Goal: Task Accomplishment & Management: Complete application form

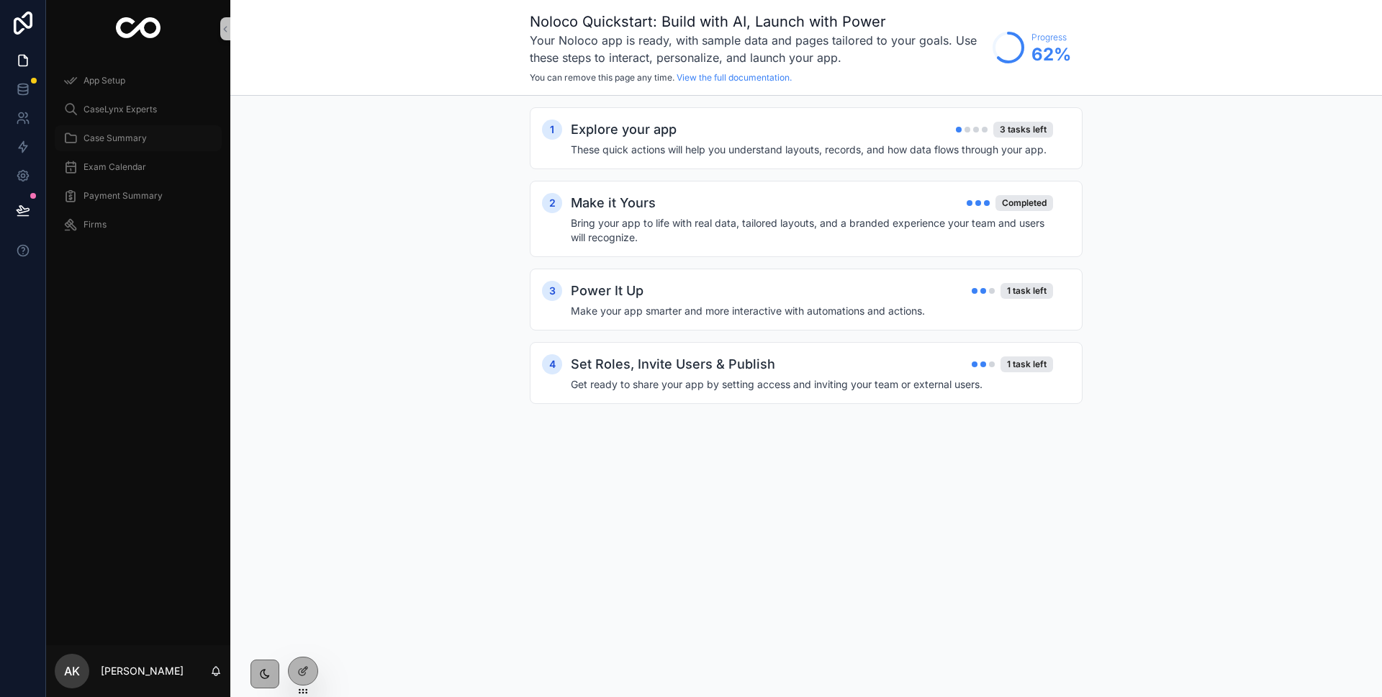
click at [104, 128] on div "Case Summary" at bounding box center [138, 138] width 150 height 23
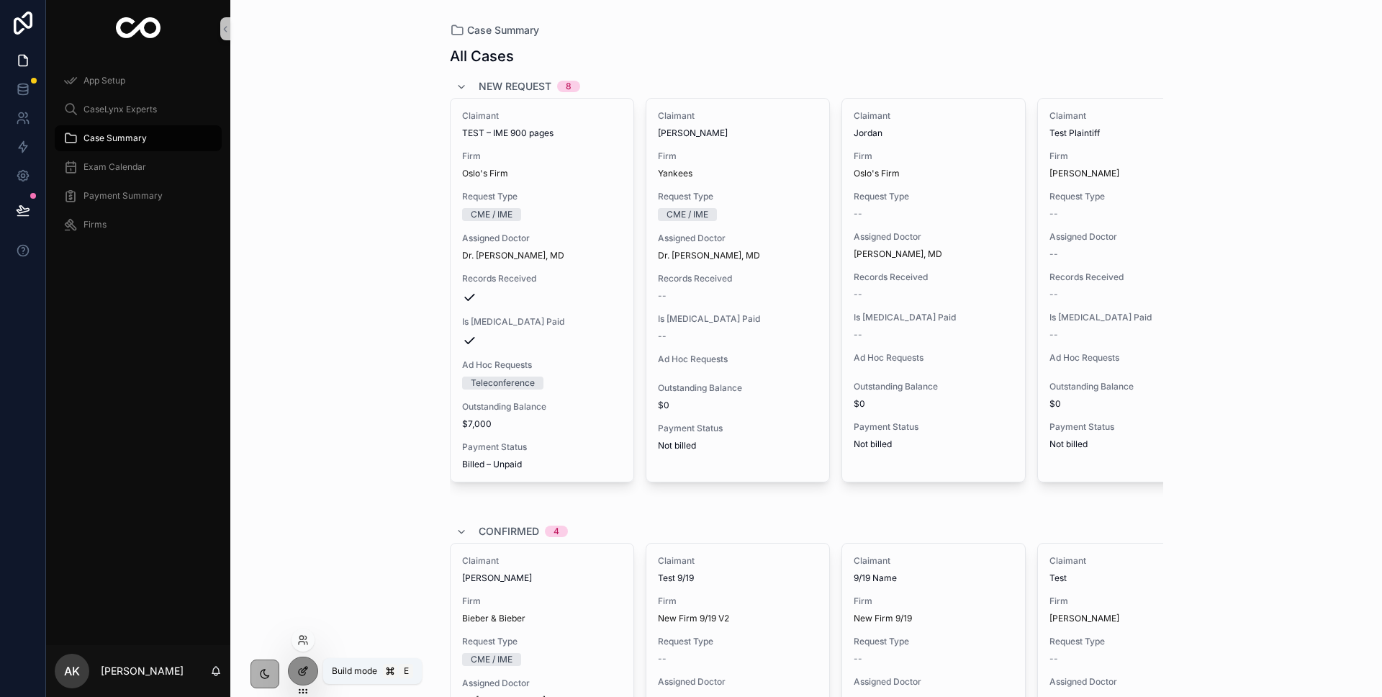
click at [302, 672] on icon at bounding box center [305, 670] width 6 height 6
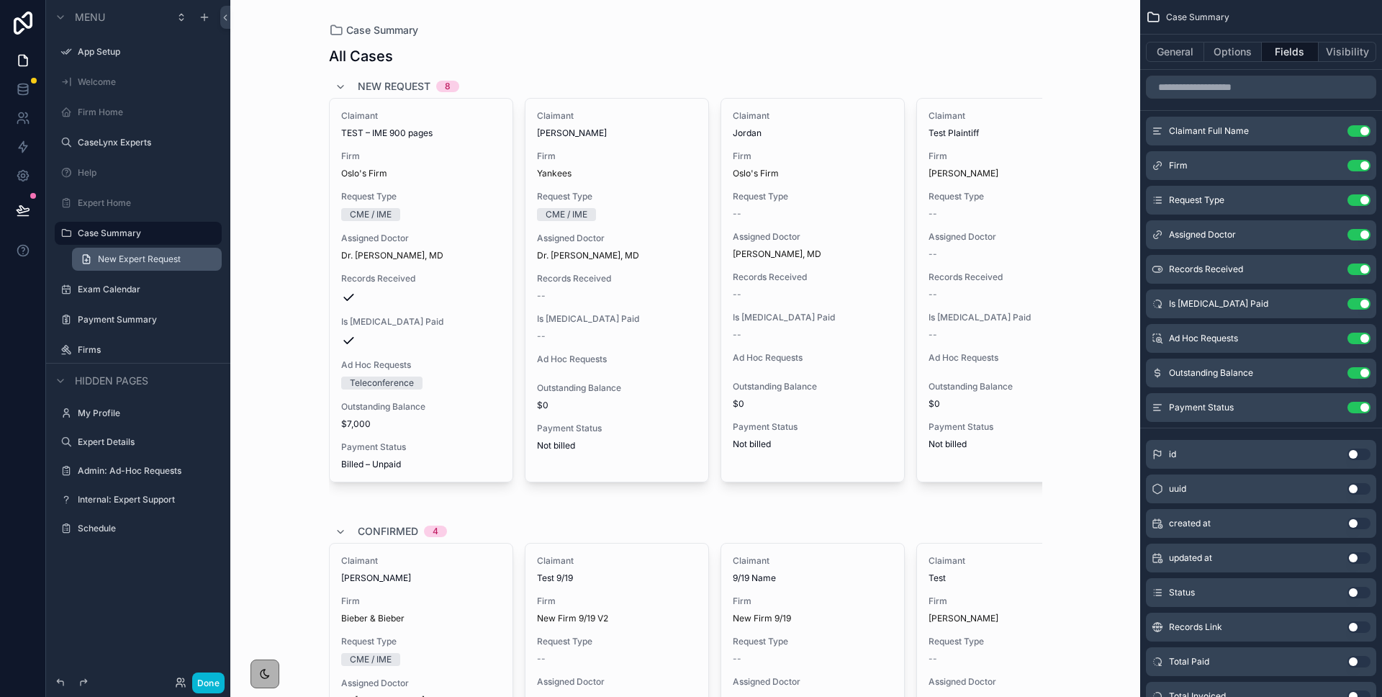
click at [138, 264] on span "New Expert Request" at bounding box center [139, 259] width 83 height 12
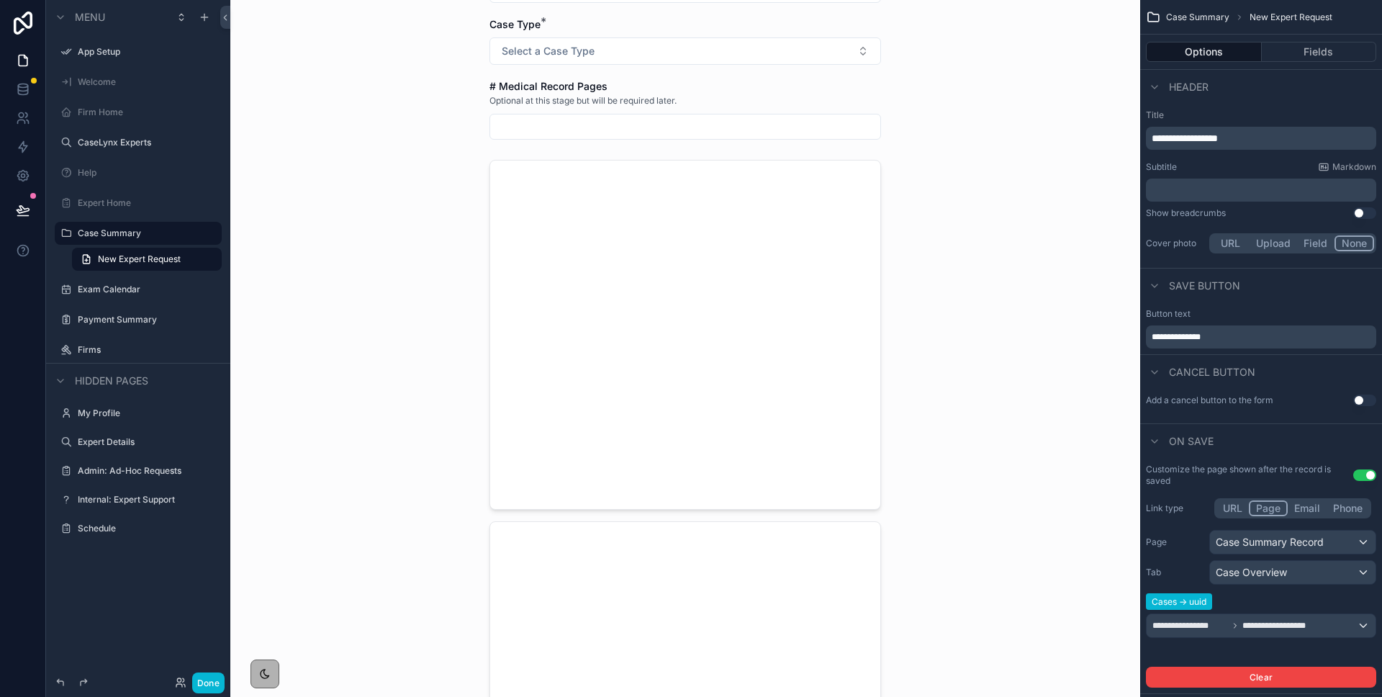
scroll to position [192, 0]
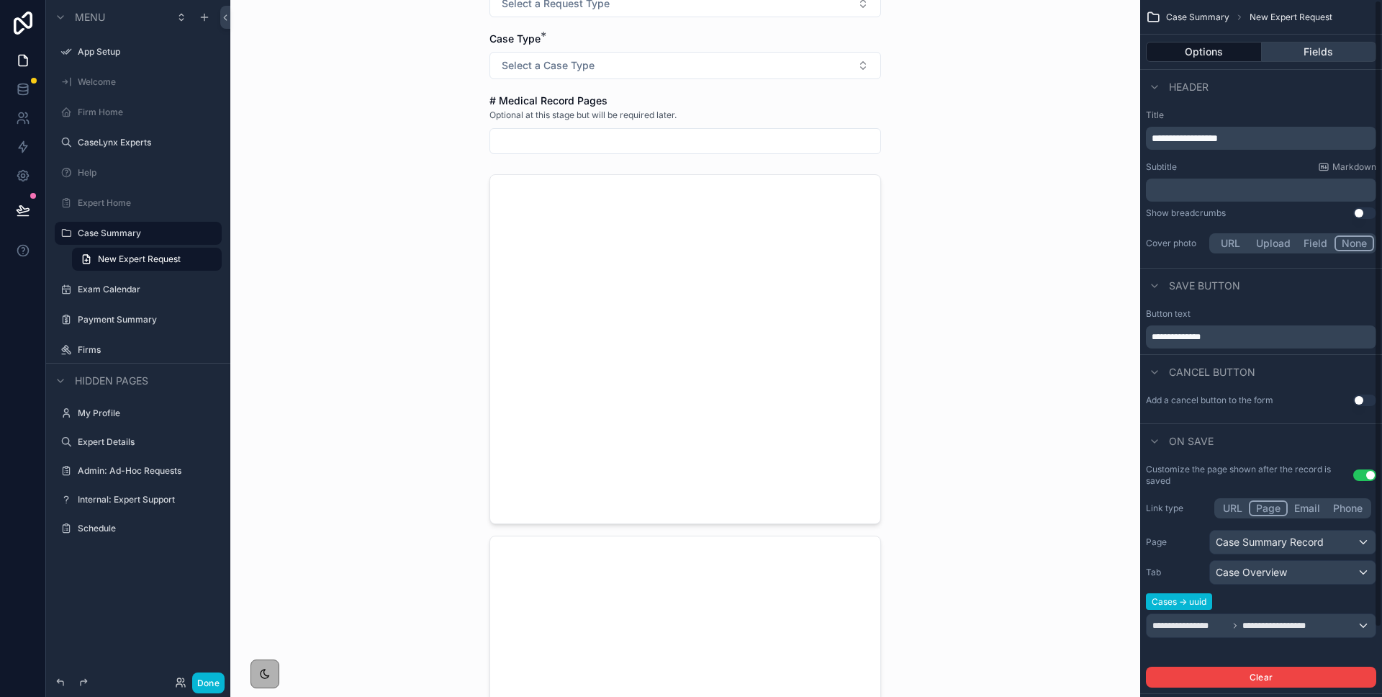
click at [1308, 47] on button "Fields" at bounding box center [1319, 52] width 115 height 20
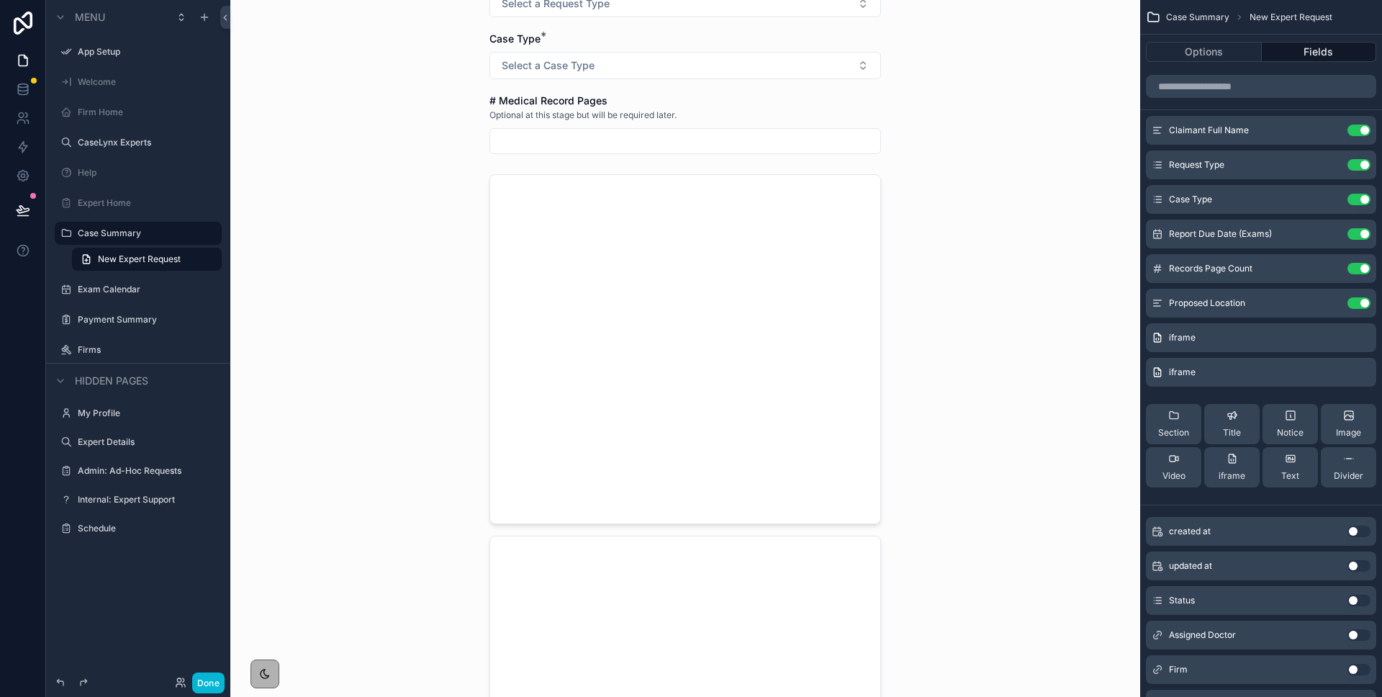
click at [950, 150] on div "New Expert Request Claimant Full Name * Request Type * Select a Request Type Ca…" at bounding box center [685, 156] width 910 height 697
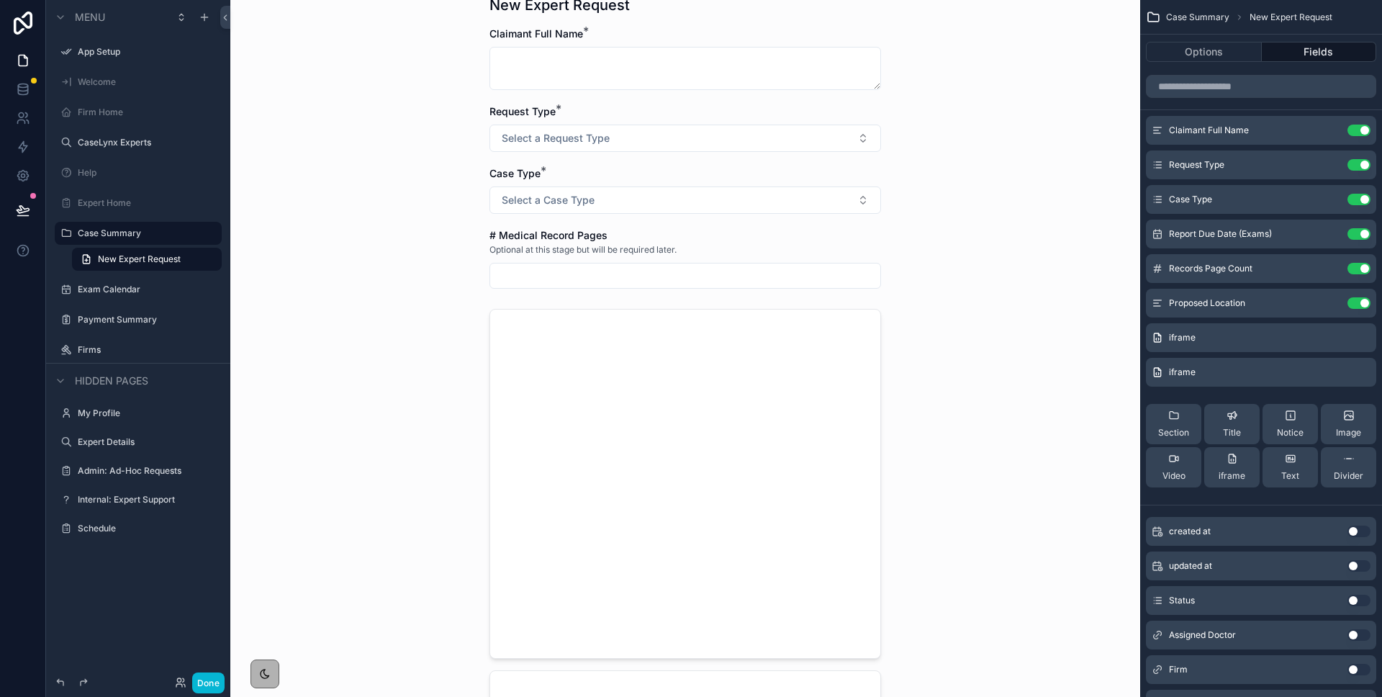
scroll to position [53, 0]
click at [1357, 336] on icon "scrollable content" at bounding box center [1360, 336] width 8 height 0
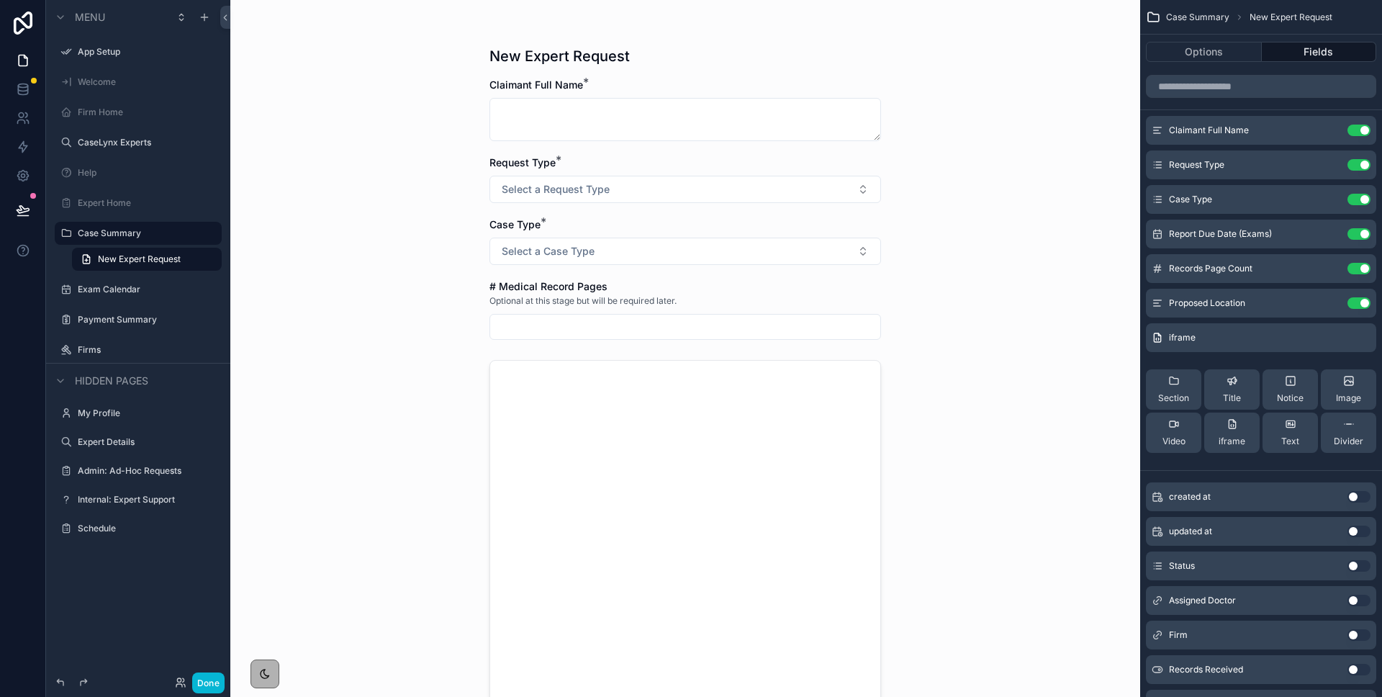
scroll to position [4, 0]
click at [524, 207] on form "Claimant Full Name * Request Type * Select a Request Type Case Type * Select a …" at bounding box center [686, 461] width 392 height 765
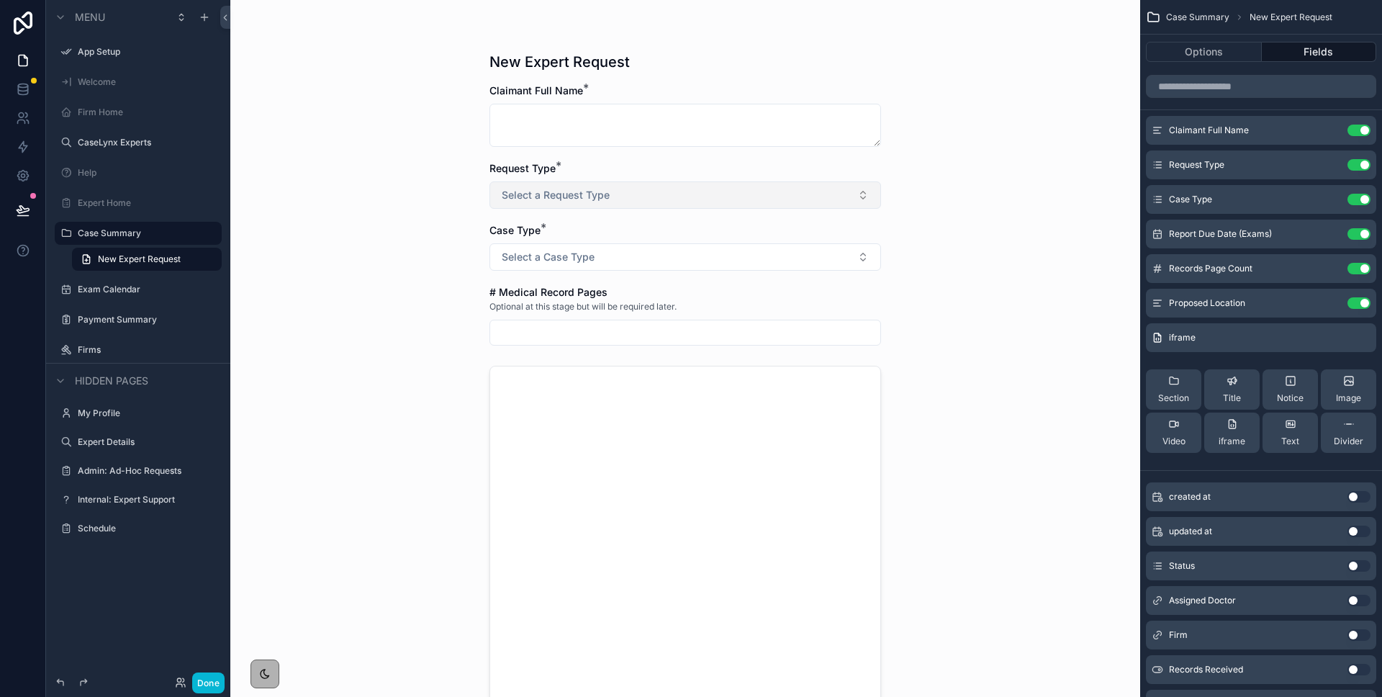
click at [523, 202] on button "Select a Request Type" at bounding box center [686, 194] width 392 height 27
click at [544, 259] on div "CME / IME" at bounding box center [685, 253] width 384 height 22
click at [570, 393] on input "scrollable content" at bounding box center [685, 393] width 390 height 20
click at [448, 364] on div "New Expert Request Claimant Full Name * Request Type * CME / IME Case Type * Se…" at bounding box center [685, 348] width 910 height 697
click at [1189, 89] on input "scrollable content" at bounding box center [1261, 86] width 230 height 23
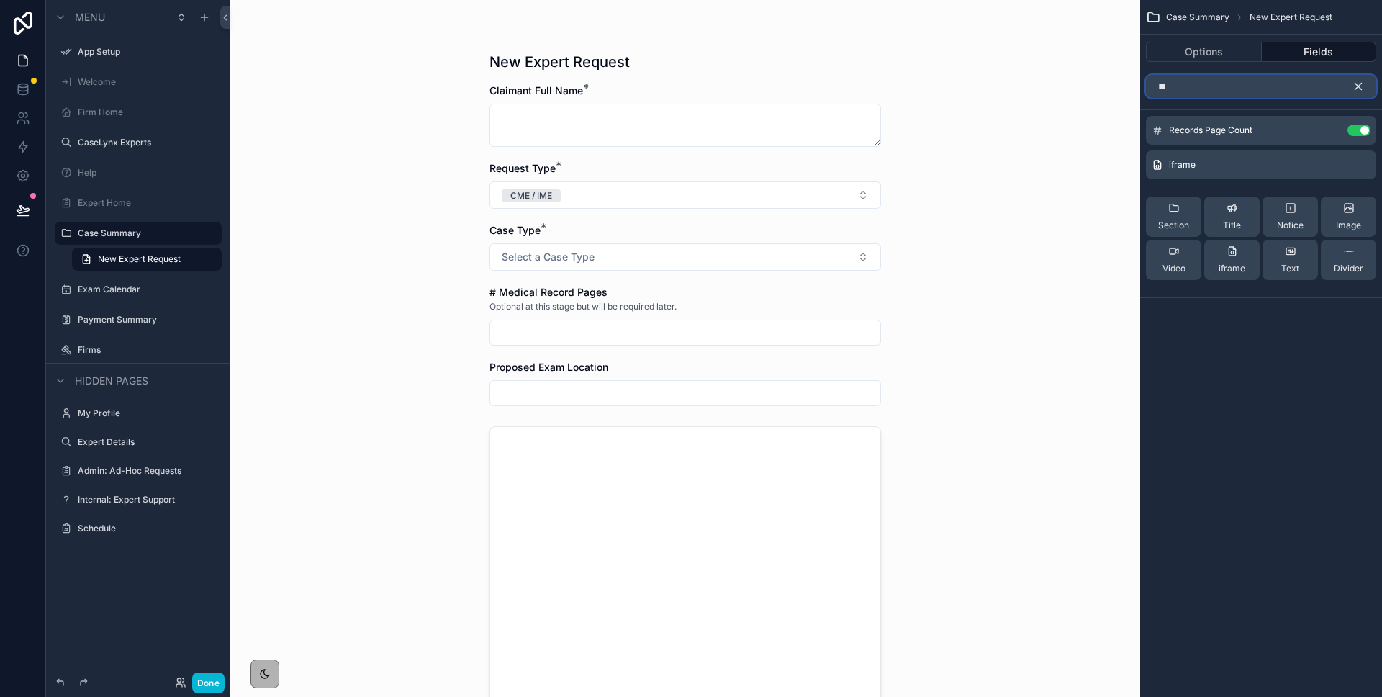
type input "*"
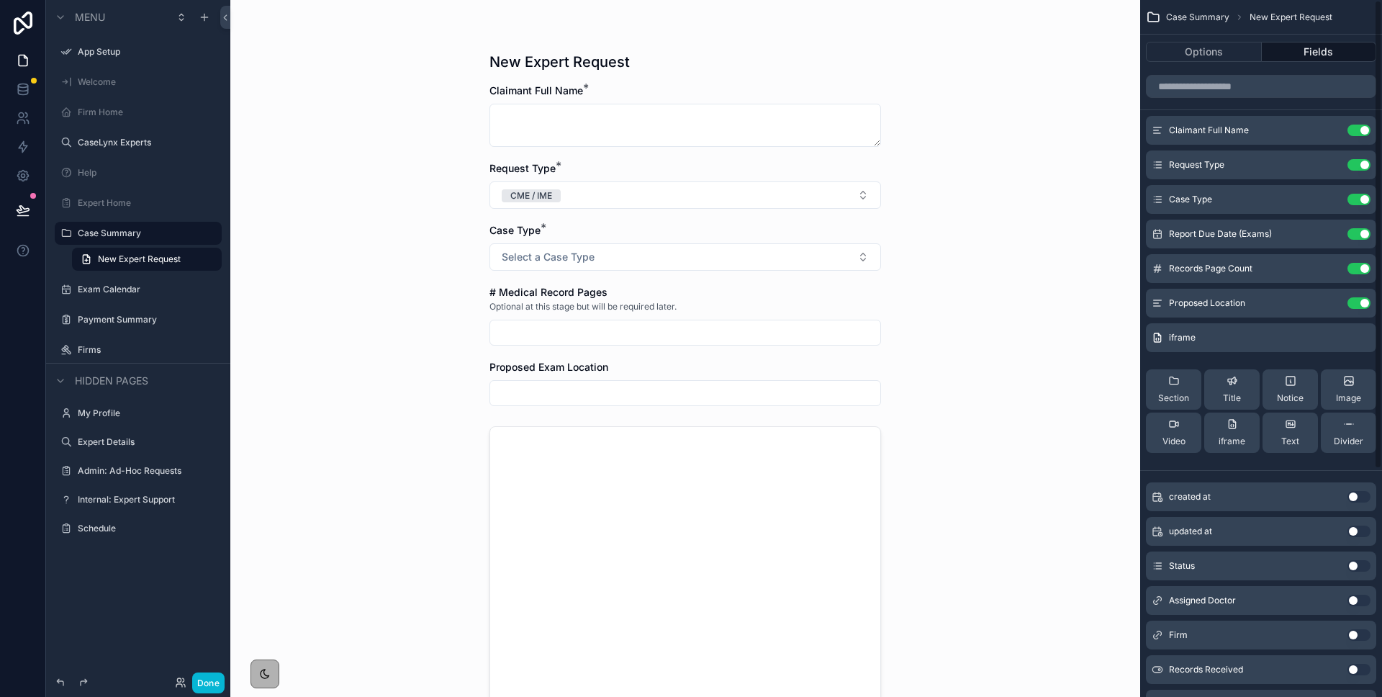
click at [1321, 55] on button "Fields" at bounding box center [1319, 52] width 115 height 20
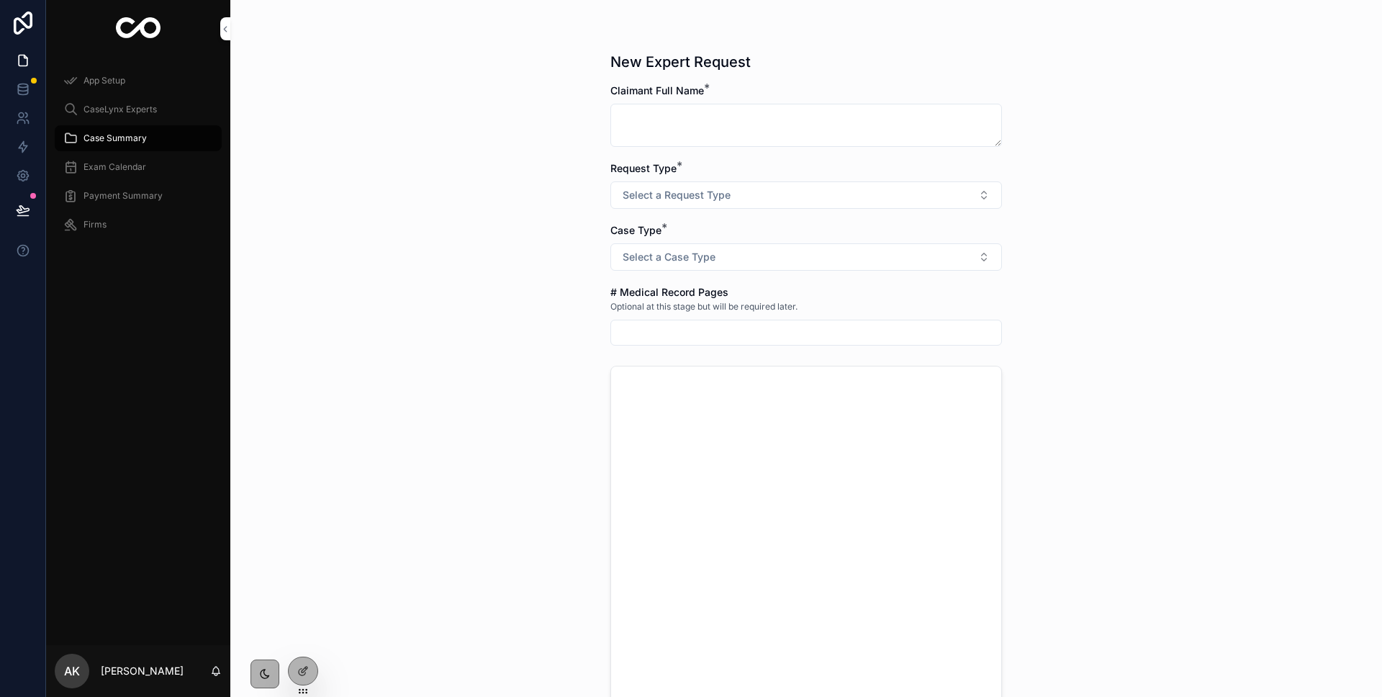
click at [301, 670] on icon at bounding box center [303, 671] width 12 height 12
